Goal: Find specific page/section: Find specific page/section

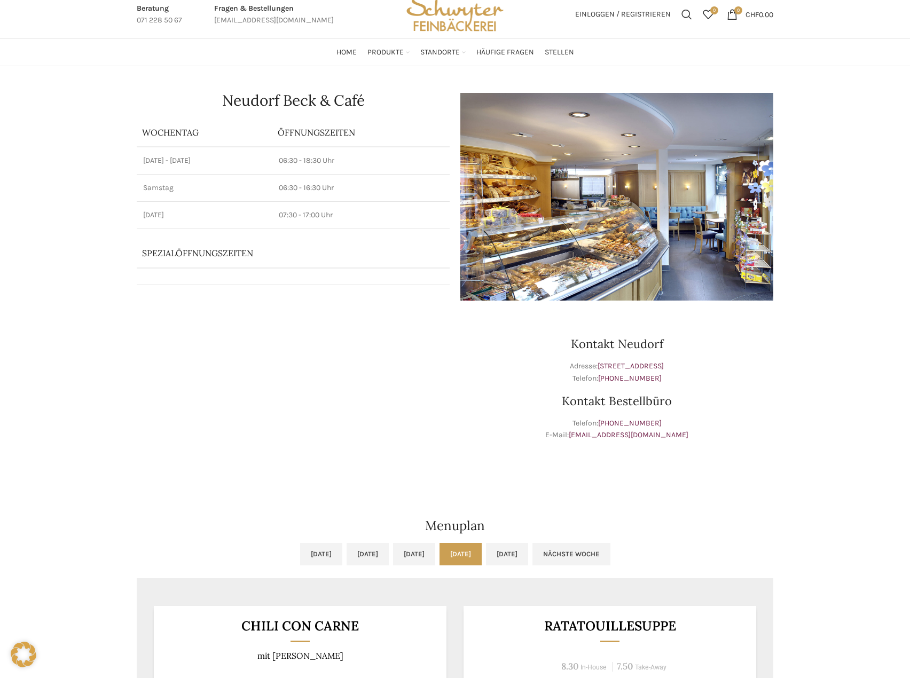
scroll to position [21, 0]
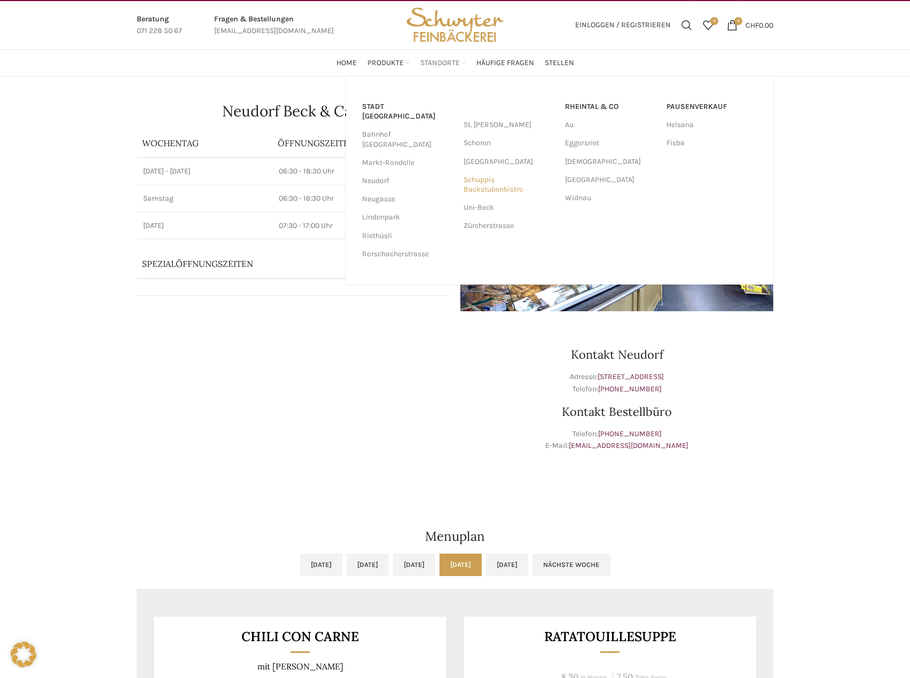
click at [480, 185] on link "Schuppis Backstubenbistro" at bounding box center [508, 185] width 91 height 28
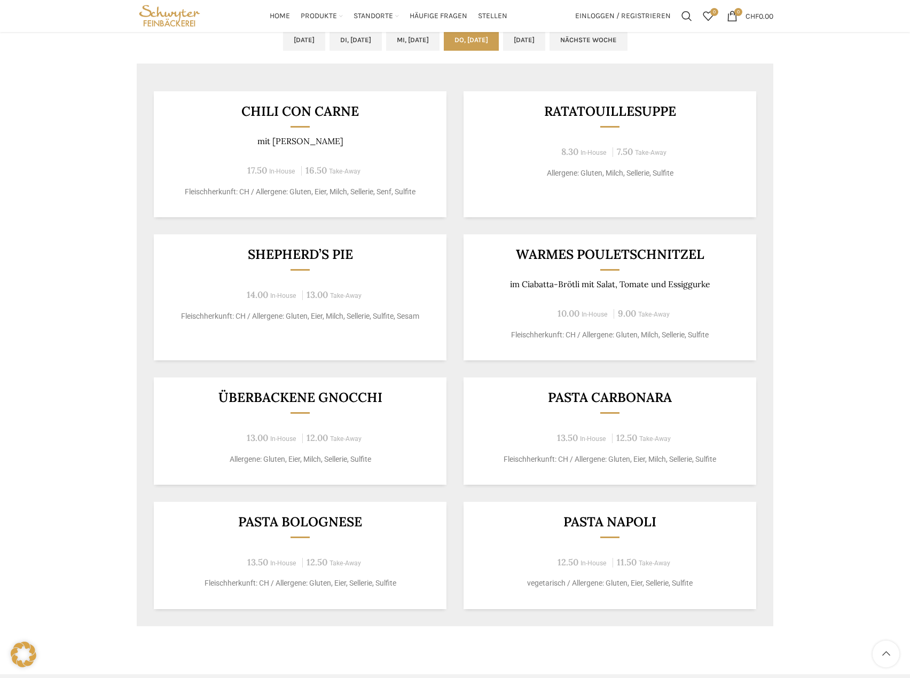
scroll to position [534, 0]
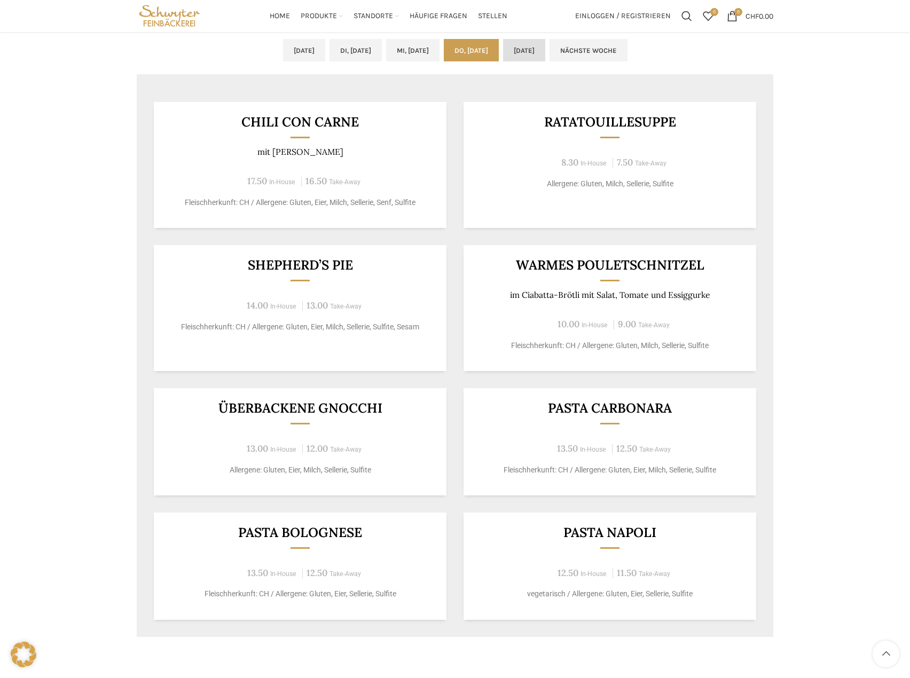
click at [545, 48] on link "[DATE]" at bounding box center [524, 50] width 42 height 22
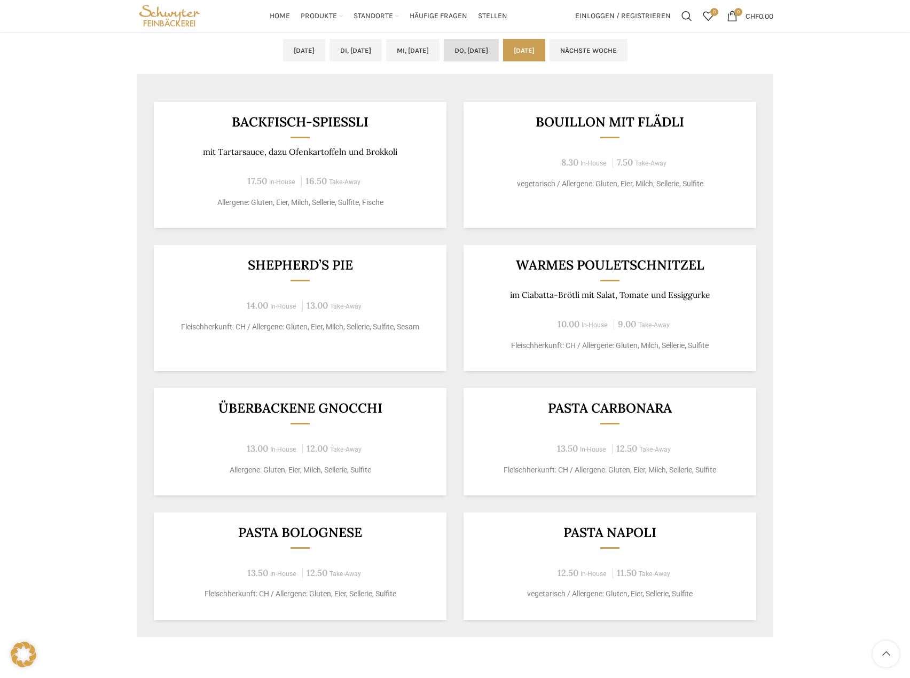
click at [484, 59] on link "Do, [DATE]" at bounding box center [471, 50] width 55 height 22
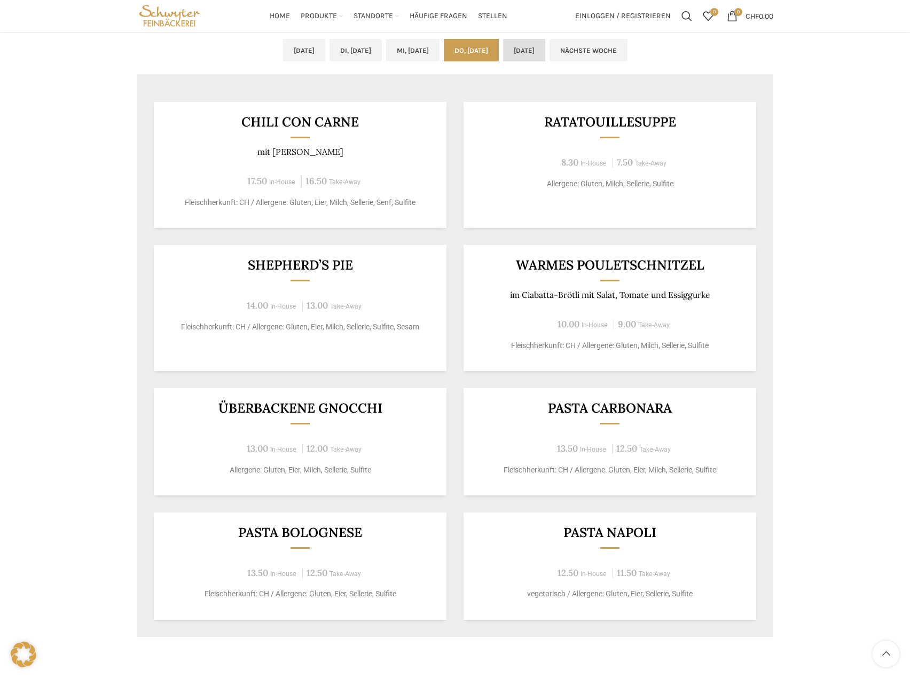
click at [545, 50] on link "[DATE]" at bounding box center [524, 50] width 42 height 22
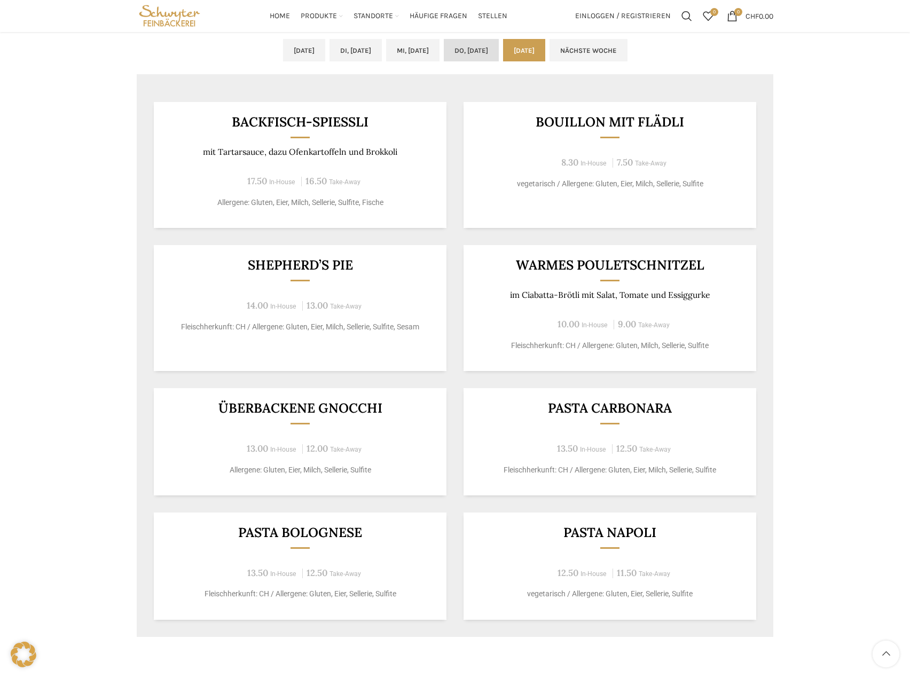
click at [487, 46] on link "Do, [DATE]" at bounding box center [471, 50] width 55 height 22
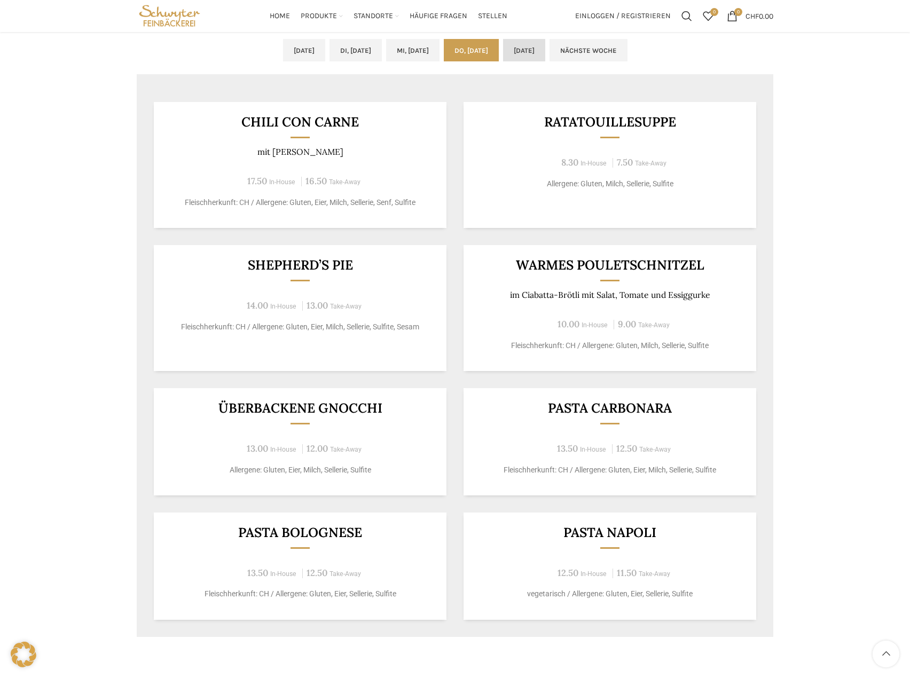
click at [545, 49] on link "[DATE]" at bounding box center [524, 50] width 42 height 22
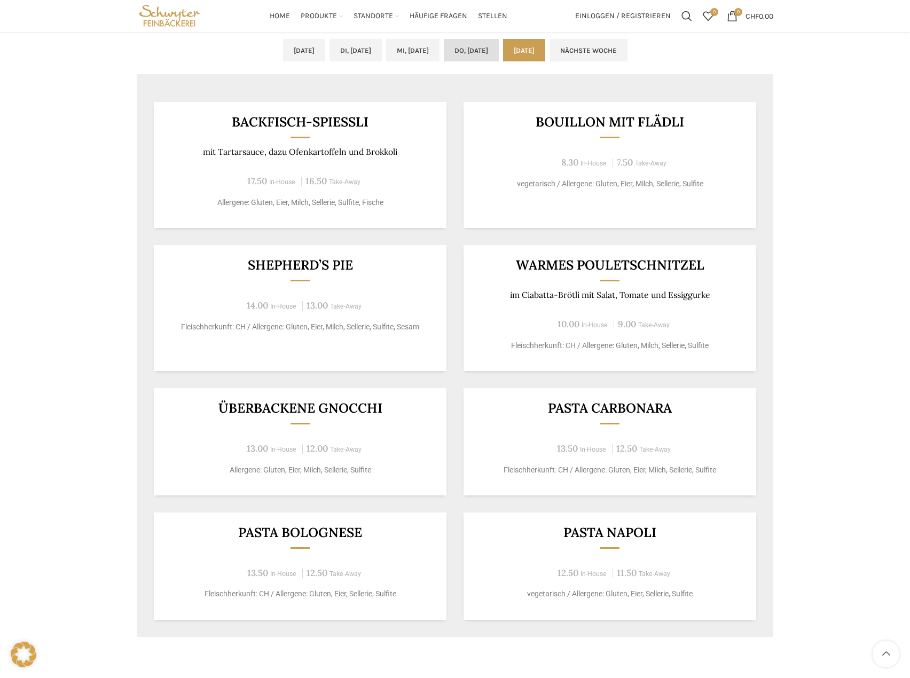
click at [481, 47] on link "Do, [DATE]" at bounding box center [471, 50] width 55 height 22
